Goal: Use online tool/utility

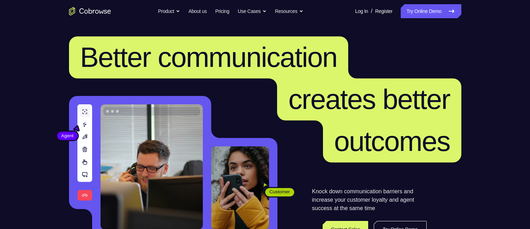
drag, startPoint x: 379, startPoint y: 0, endPoint x: 50, endPoint y: 41, distance: 331.3
click at [50, 41] on header "Better communication creates better outcomes Customer Agent Agent Knock down co…" at bounding box center [265, 139] width 449 height 235
click at [403, 6] on link "Try Online Demo" at bounding box center [431, 11] width 60 height 14
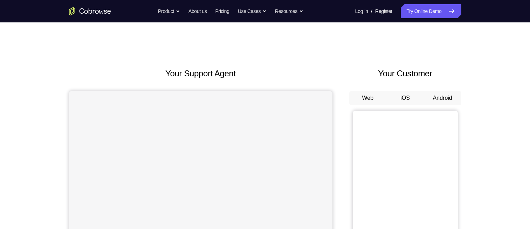
scroll to position [32, 0]
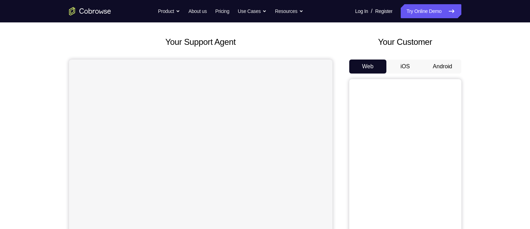
drag, startPoint x: 105, startPoint y: 2, endPoint x: 131, endPoint y: 32, distance: 39.3
click at [131, 32] on div "Your Support Agent Your Customer Web iOS Android Next Steps We’d be happy to gi…" at bounding box center [265, 222] width 449 height 462
drag, startPoint x: 117, startPoint y: 0, endPoint x: 52, endPoint y: 39, distance: 76.2
click at [52, 39] on div "Your Support Agent Your Customer Web iOS Android Next Steps We’d be happy to gi…" at bounding box center [265, 222] width 449 height 462
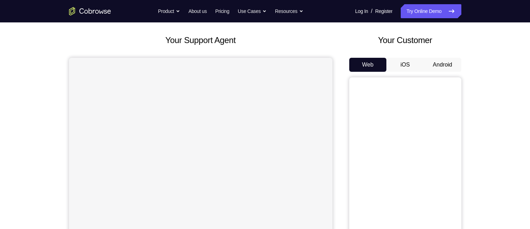
scroll to position [35, 0]
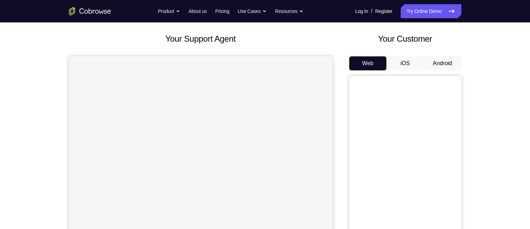
click at [446, 67] on button "Android" at bounding box center [443, 63] width 38 height 14
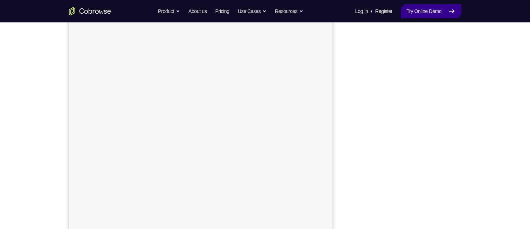
scroll to position [98, 0]
